Goal: Task Accomplishment & Management: Use online tool/utility

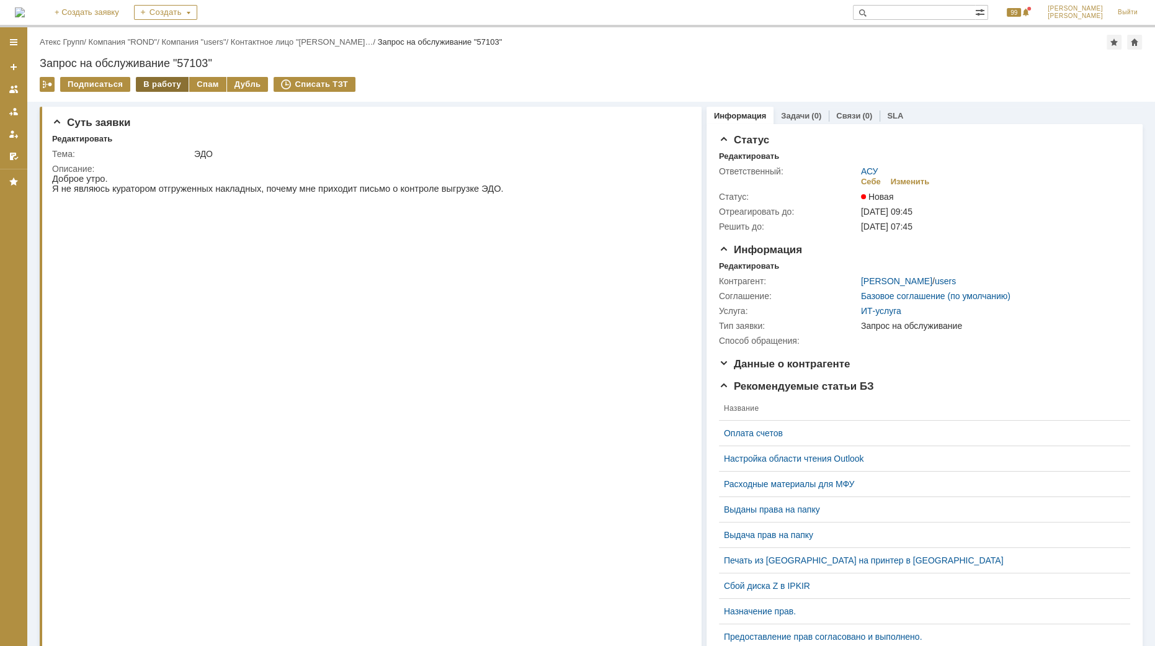
click at [154, 83] on div "В работу" at bounding box center [162, 84] width 53 height 15
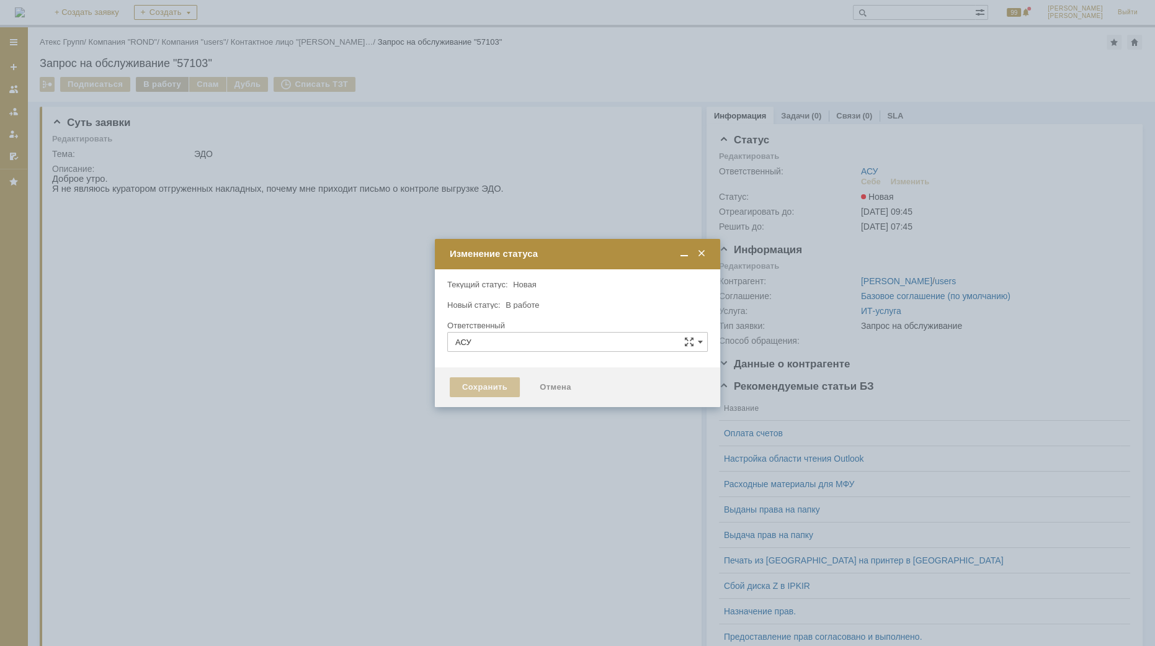
type input "[PERSON_NAME]"
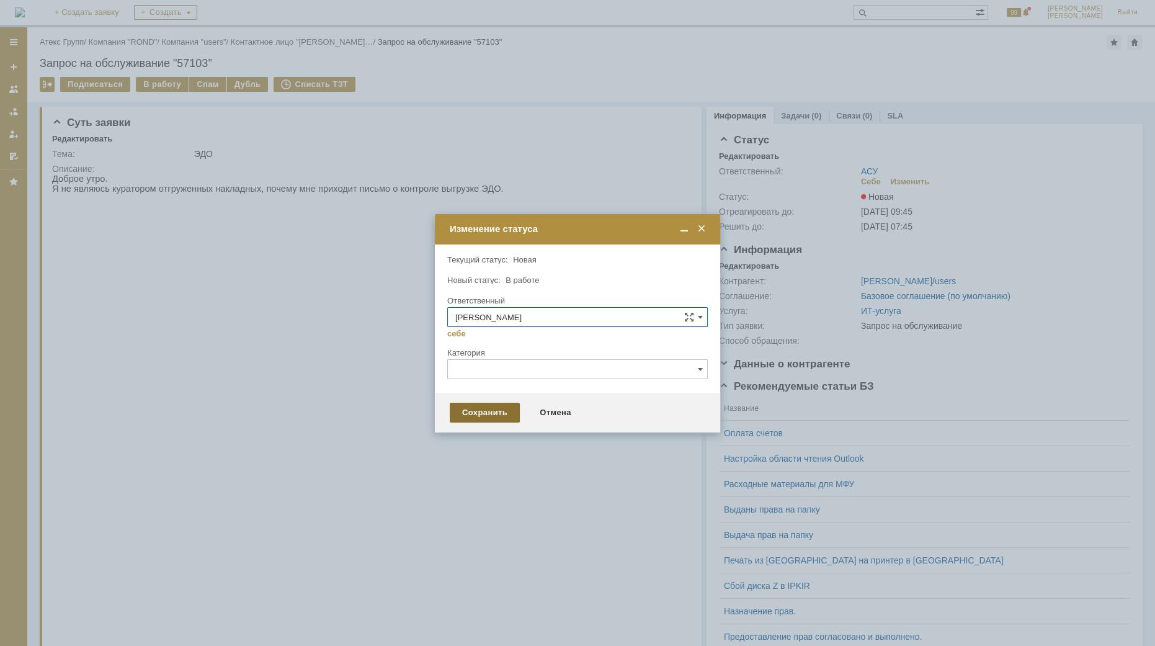
click at [467, 416] on div "Сохранить" at bounding box center [485, 413] width 70 height 20
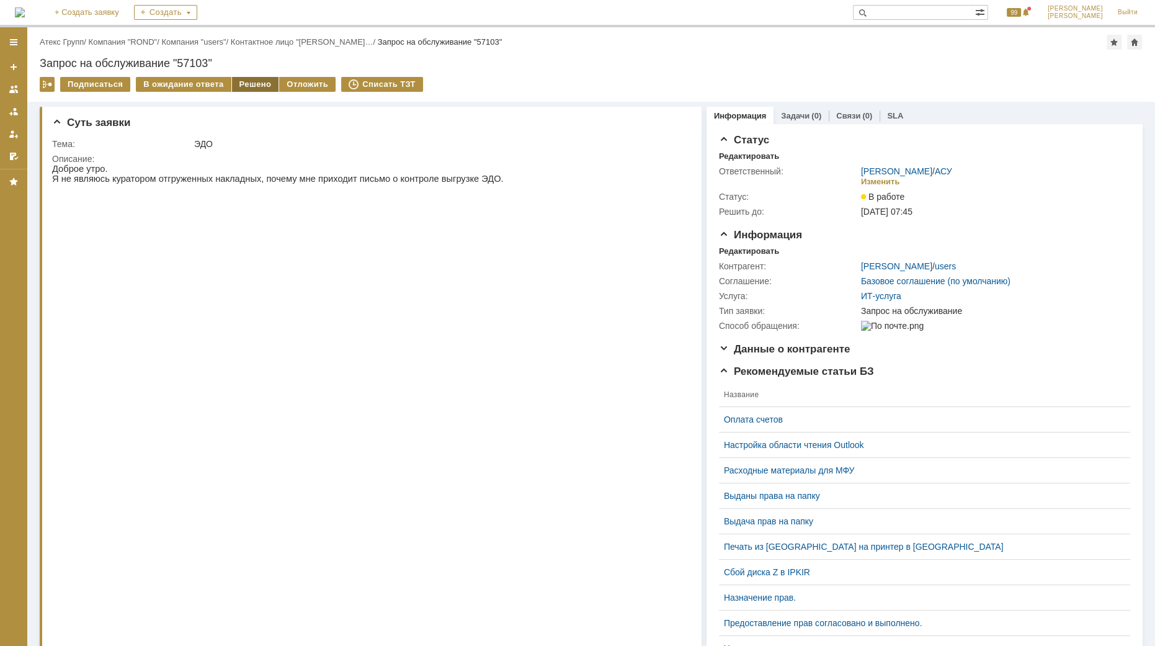
click at [240, 84] on div "Решено" at bounding box center [255, 84] width 47 height 15
